Goal: Transaction & Acquisition: Download file/media

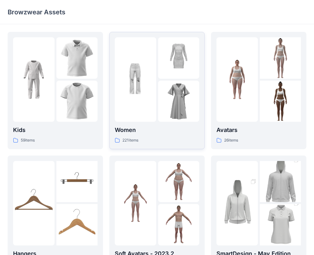
click at [147, 130] on p "Women" at bounding box center [157, 130] width 85 height 9
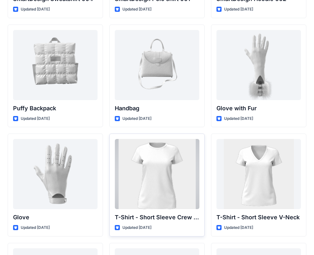
scroll to position [4919, 0]
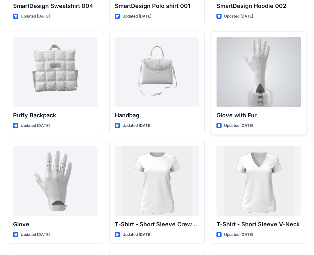
click at [254, 102] on div at bounding box center [259, 72] width 85 height 70
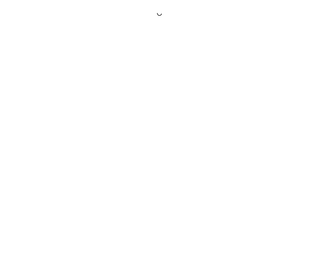
click at [254, 102] on div at bounding box center [159, 127] width 319 height 255
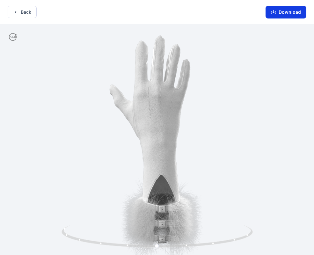
click at [282, 11] on button "Download" at bounding box center [286, 12] width 41 height 13
click at [287, 12] on button "Download" at bounding box center [286, 12] width 41 height 13
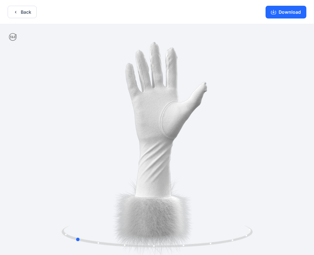
drag, startPoint x: 119, startPoint y: 149, endPoint x: 225, endPoint y: 192, distance: 114.5
click at [229, 199] on div at bounding box center [157, 140] width 314 height 232
